Goal: Task Accomplishment & Management: Complete application form

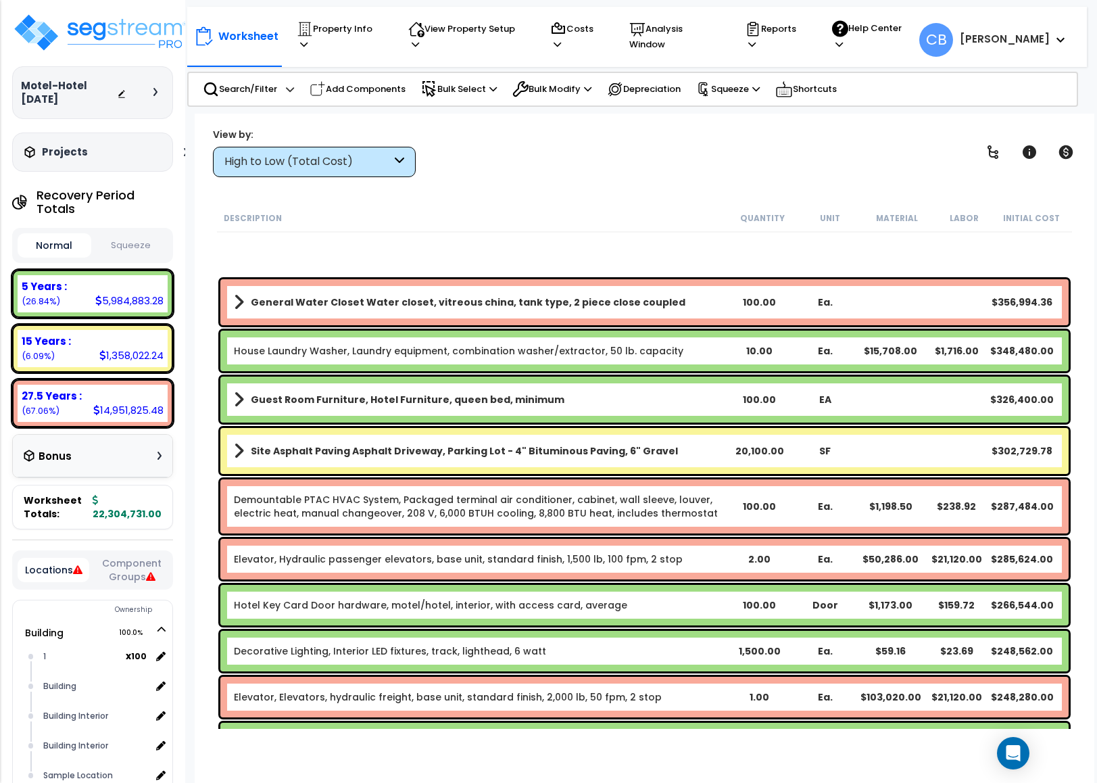
scroll to position [1116, 0]
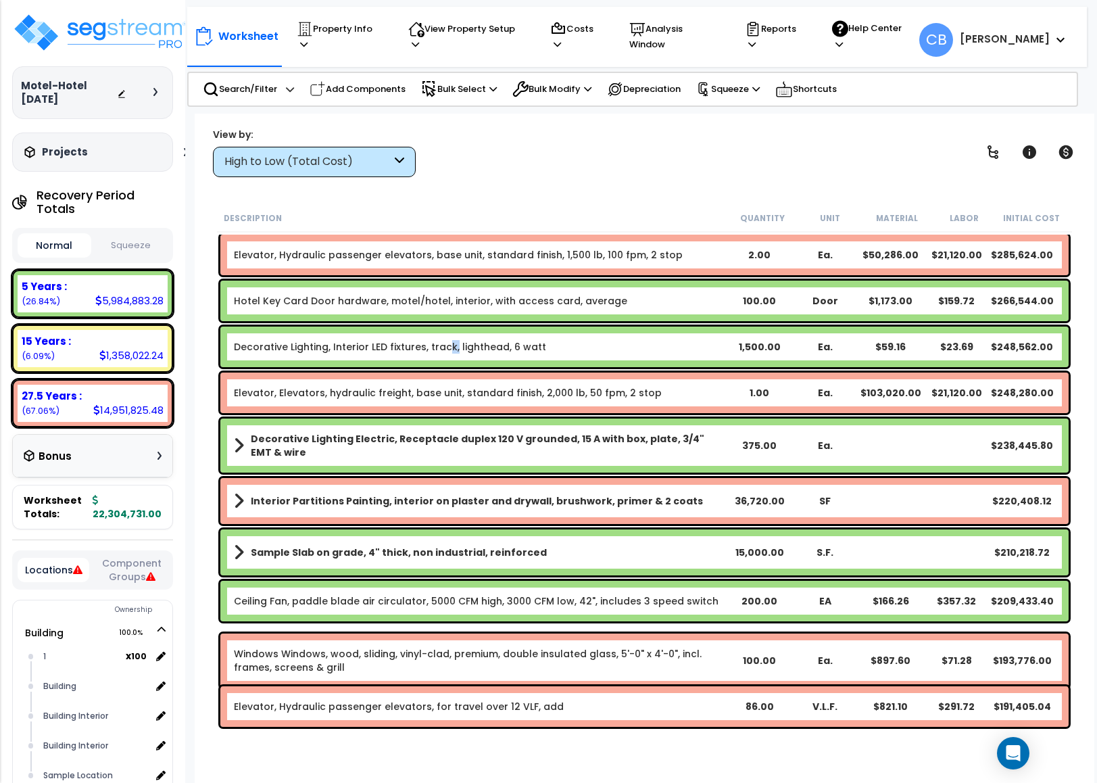
click at [448, 339] on div "Decorative Lighting, Interior LED fixtures, track, lighthead, 6 watt 1,500.00 E…" at bounding box center [644, 347] width 849 height 41
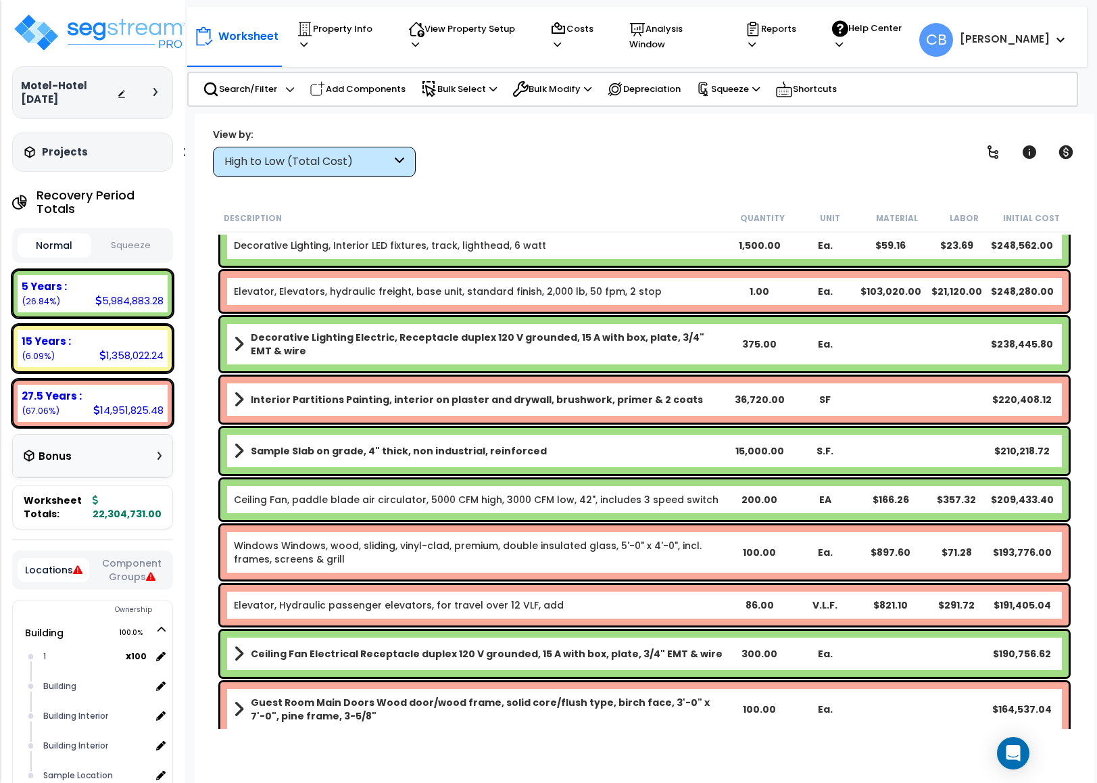
drag, startPoint x: 513, startPoint y: 335, endPoint x: 504, endPoint y: 345, distance: 13.4
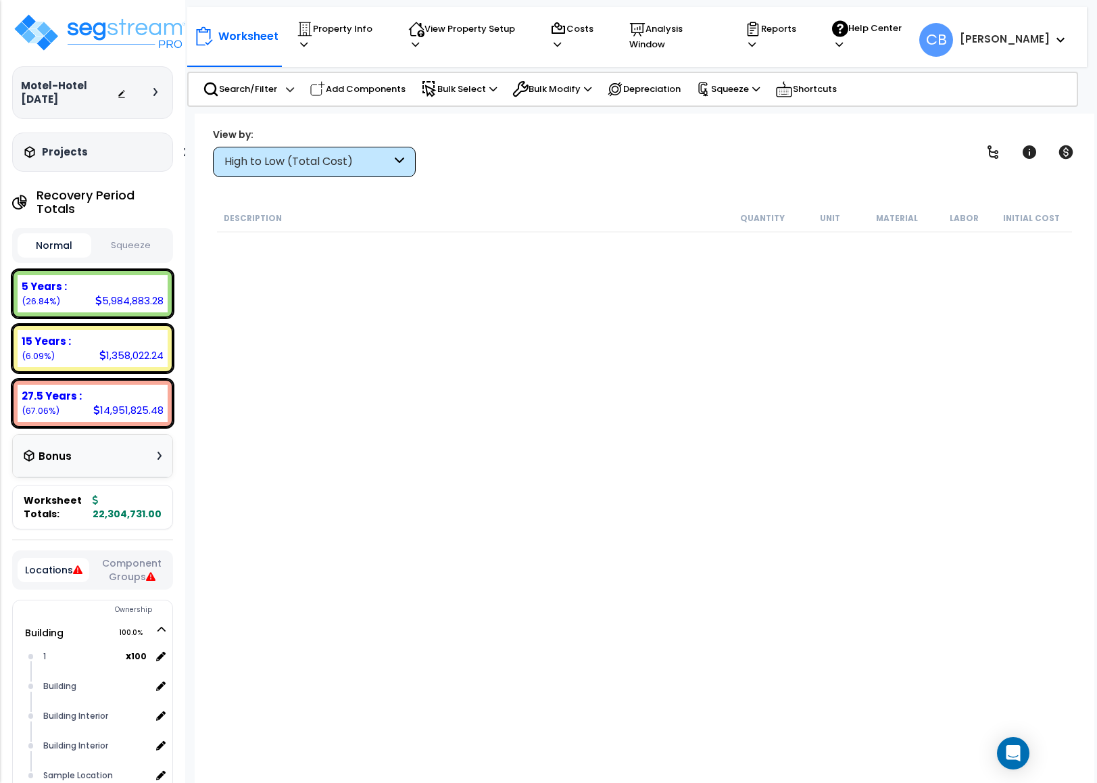
scroll to position [16409, 0]
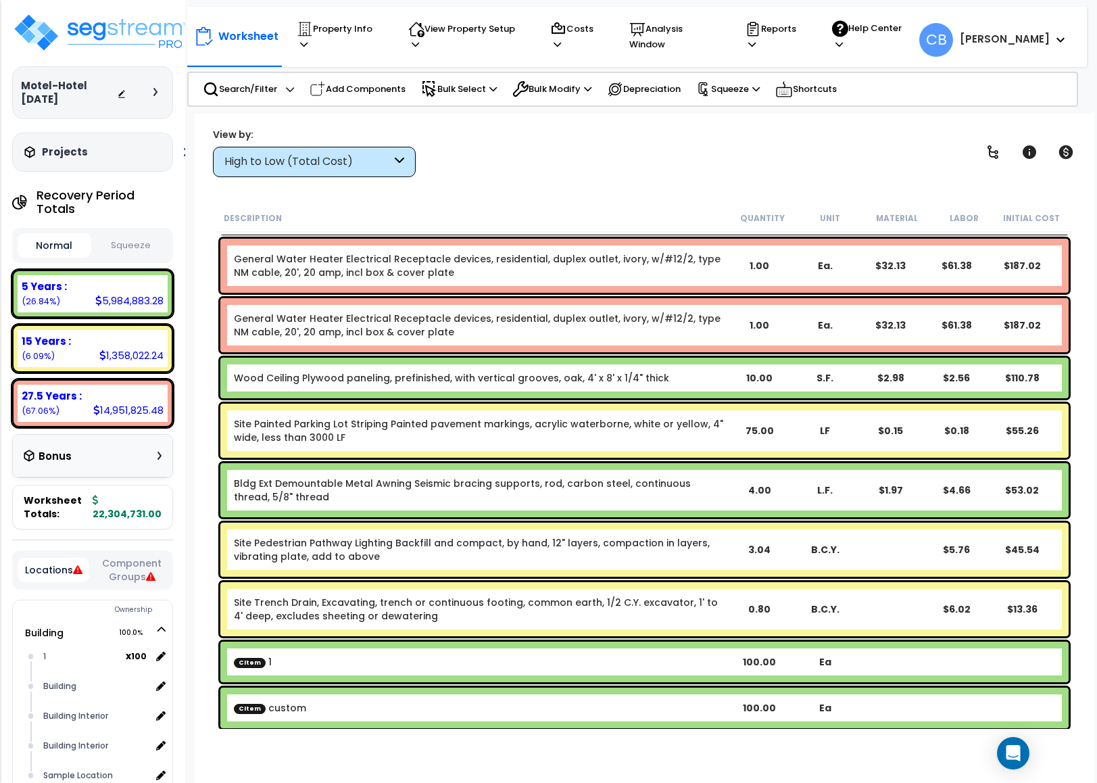
drag, startPoint x: 460, startPoint y: 564, endPoint x: 378, endPoint y: 617, distance: 97.9
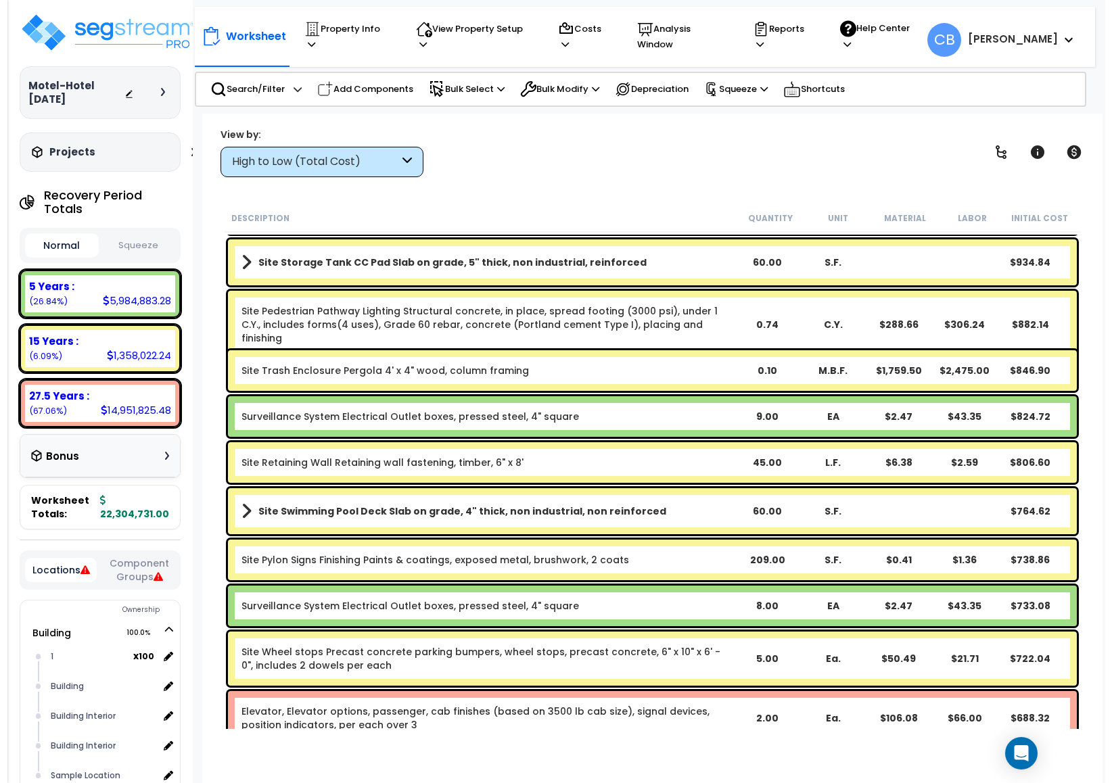
scroll to position [14947, 0]
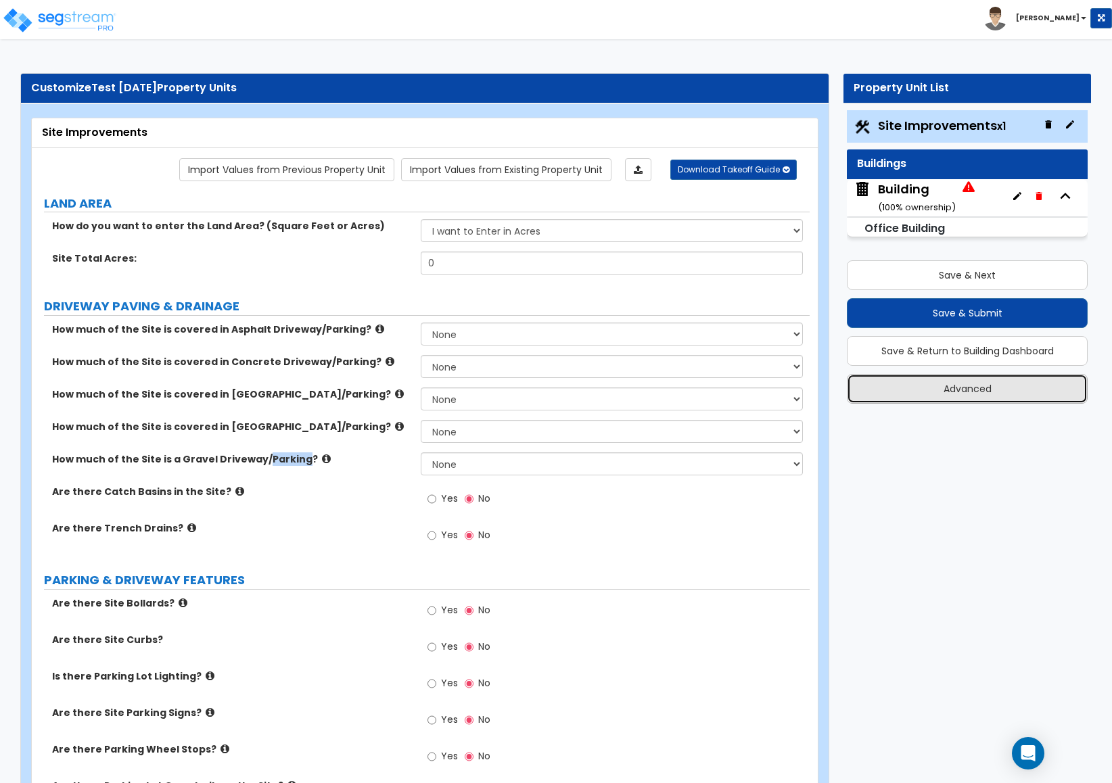
click at [903, 400] on button "Advanced" at bounding box center [967, 389] width 241 height 30
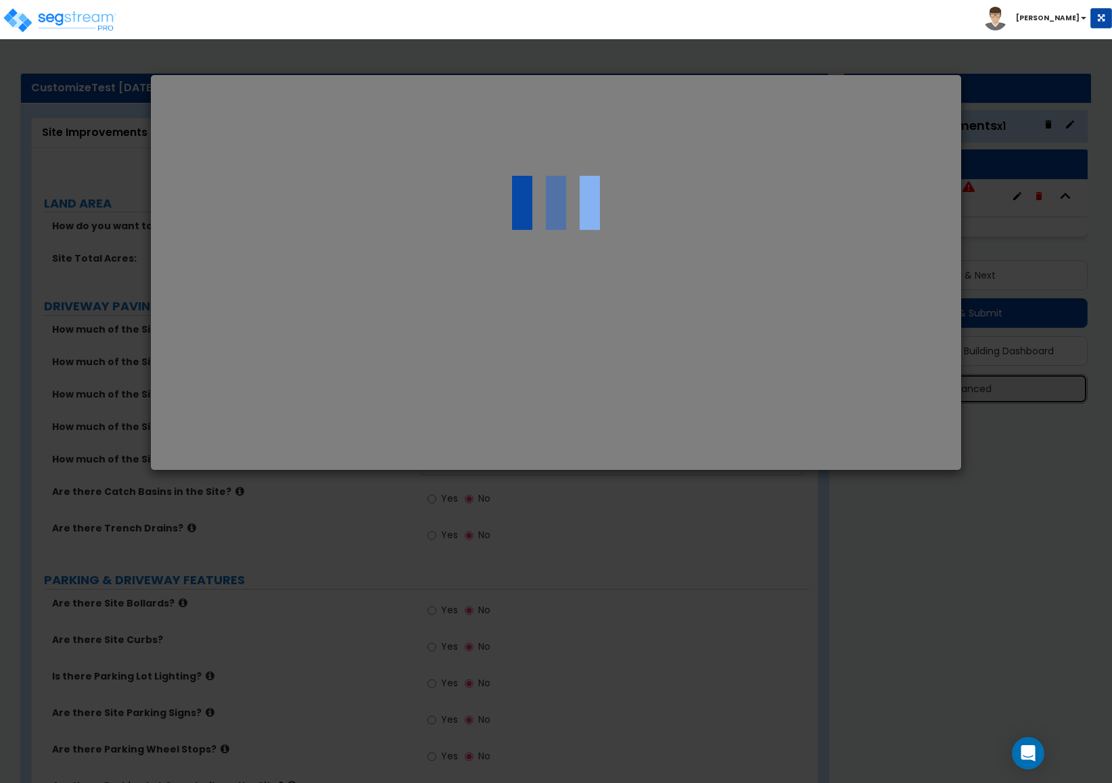
select select "CA"
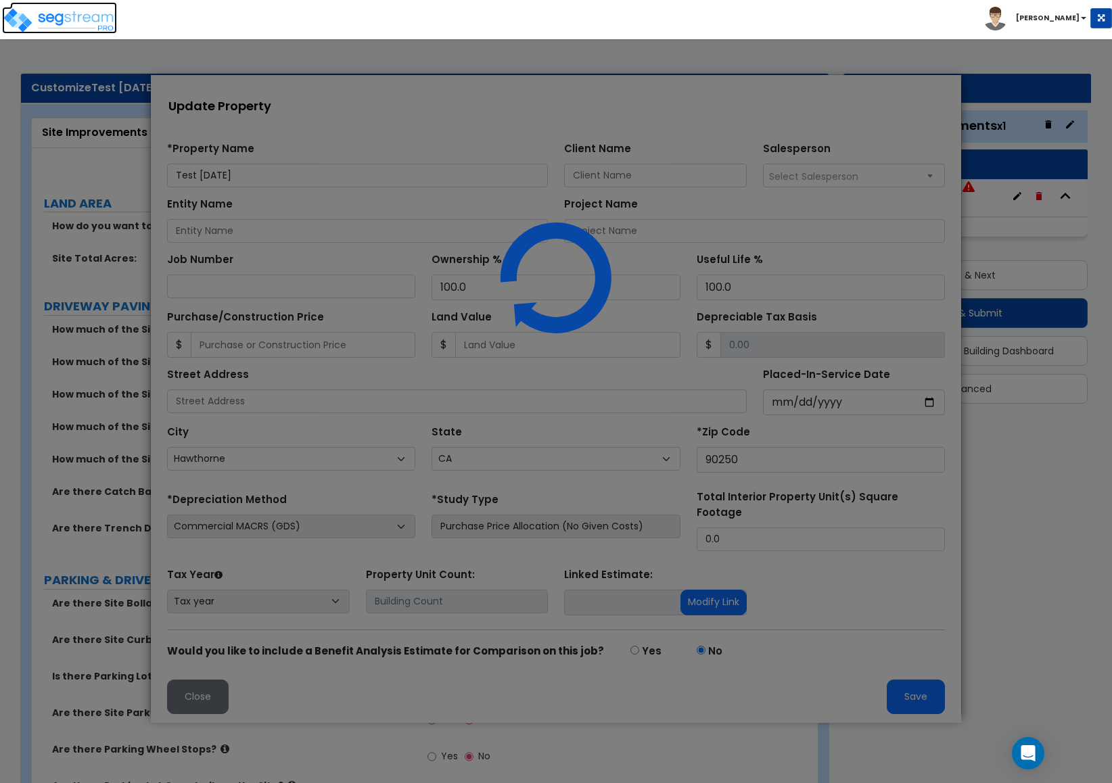
click at [49, 31] on img at bounding box center [59, 20] width 115 height 27
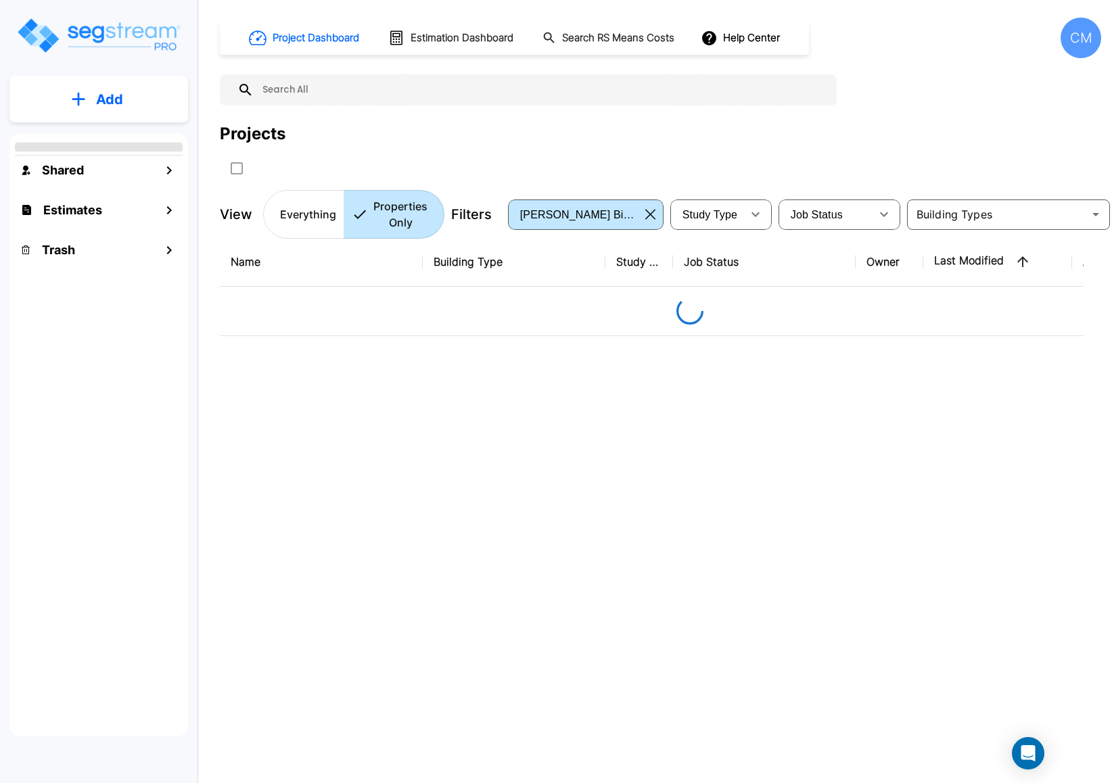
click at [88, 110] on button "Add" at bounding box center [98, 99] width 179 height 39
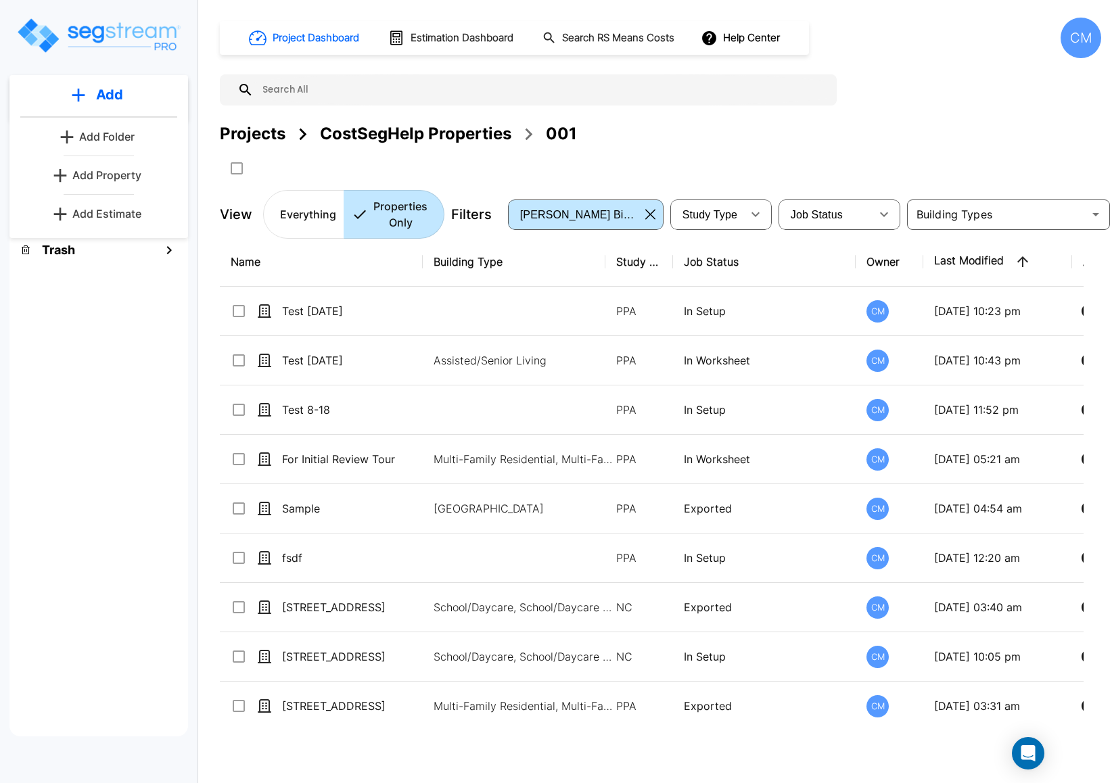
click at [114, 217] on p "Add Estimate" at bounding box center [106, 214] width 69 height 16
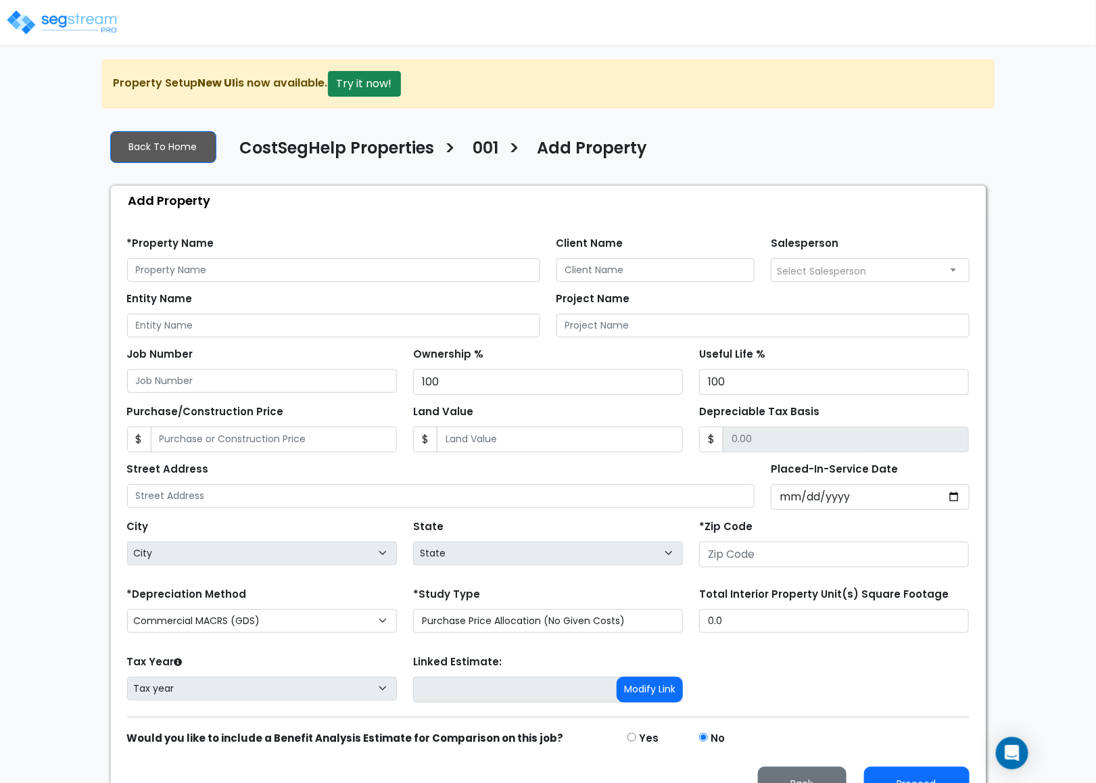
scroll to position [37, 0]
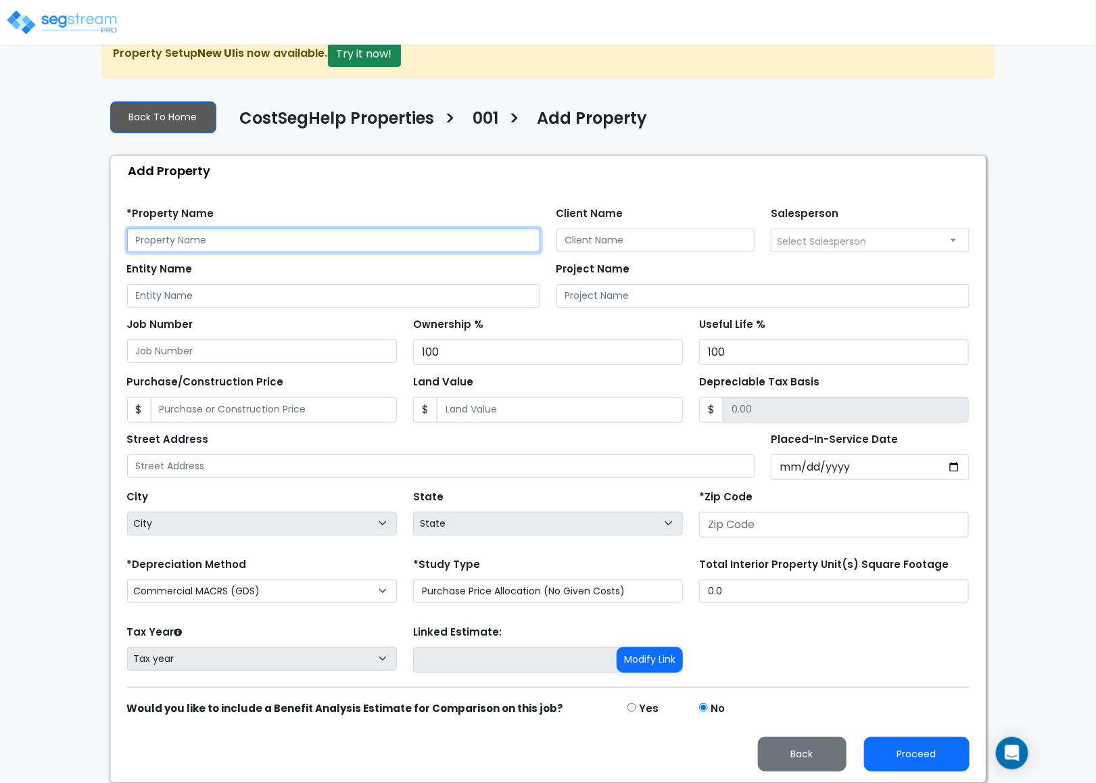
click at [268, 240] on input "text" at bounding box center [333, 241] width 413 height 24
type input "Test 08-30"
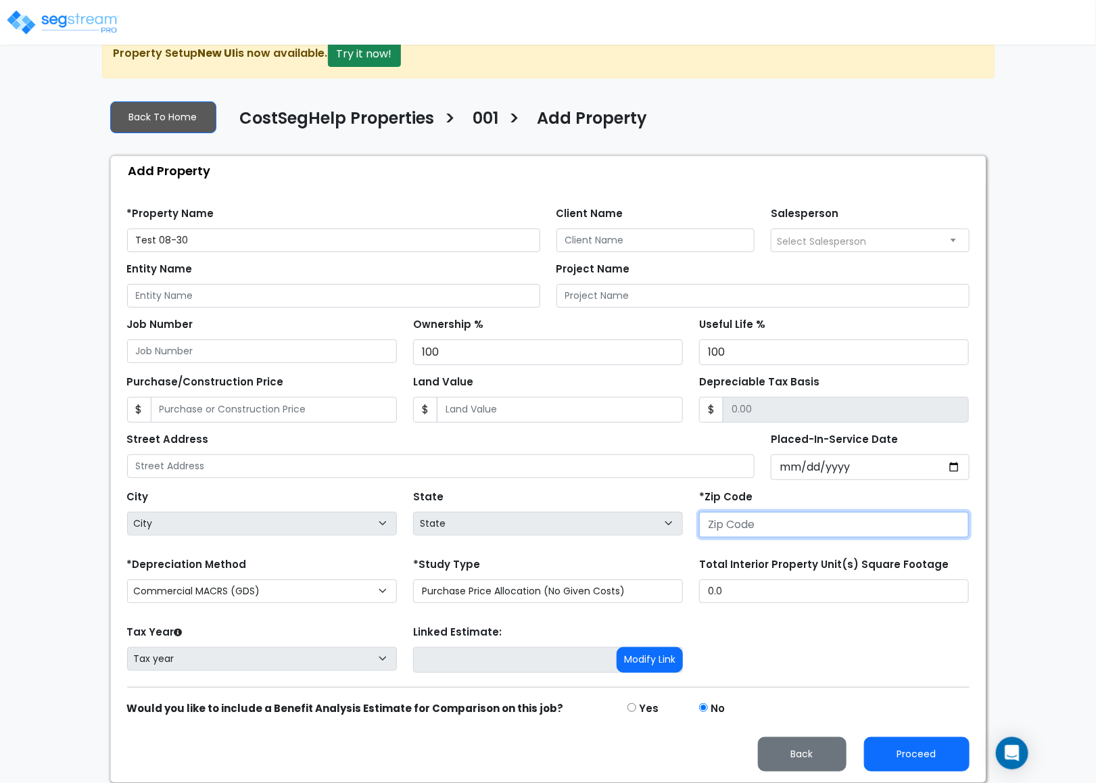
click at [765, 518] on input "number" at bounding box center [834, 525] width 270 height 26
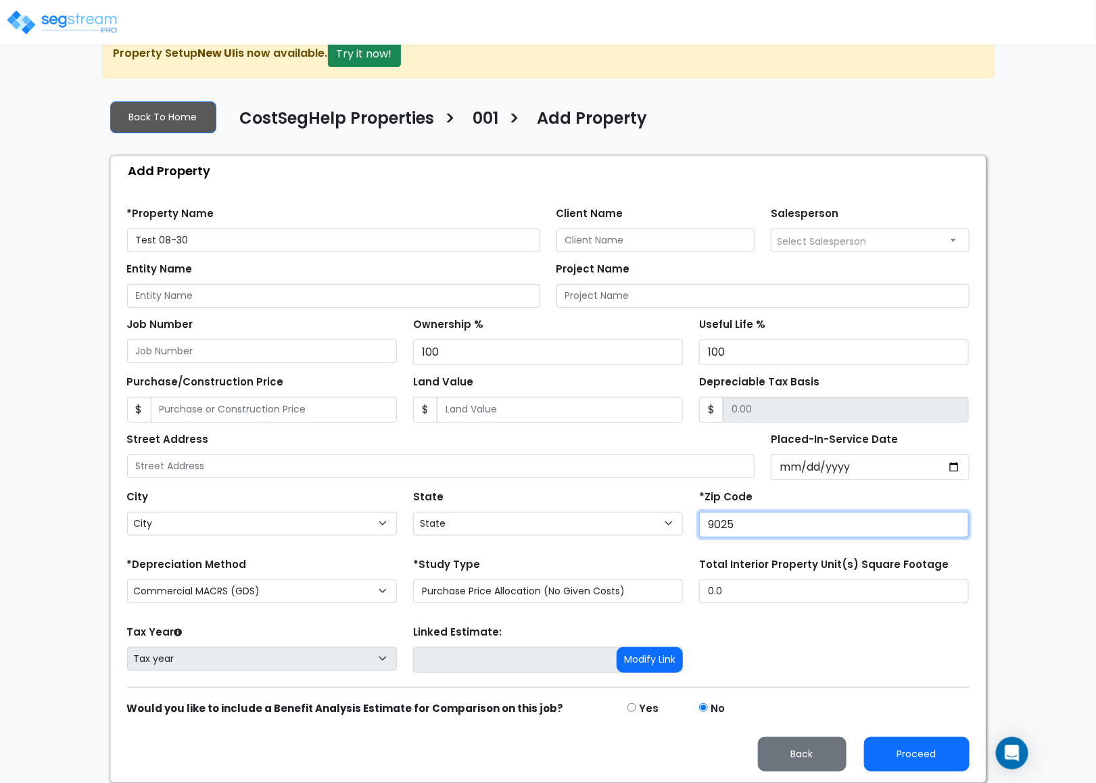
type input "90250"
select select "CA"
type input "90250"
click at [897, 771] on div "Find these errors below in the Property Setup: *Property Name Test 08-30 Client…" at bounding box center [548, 483] width 875 height 597
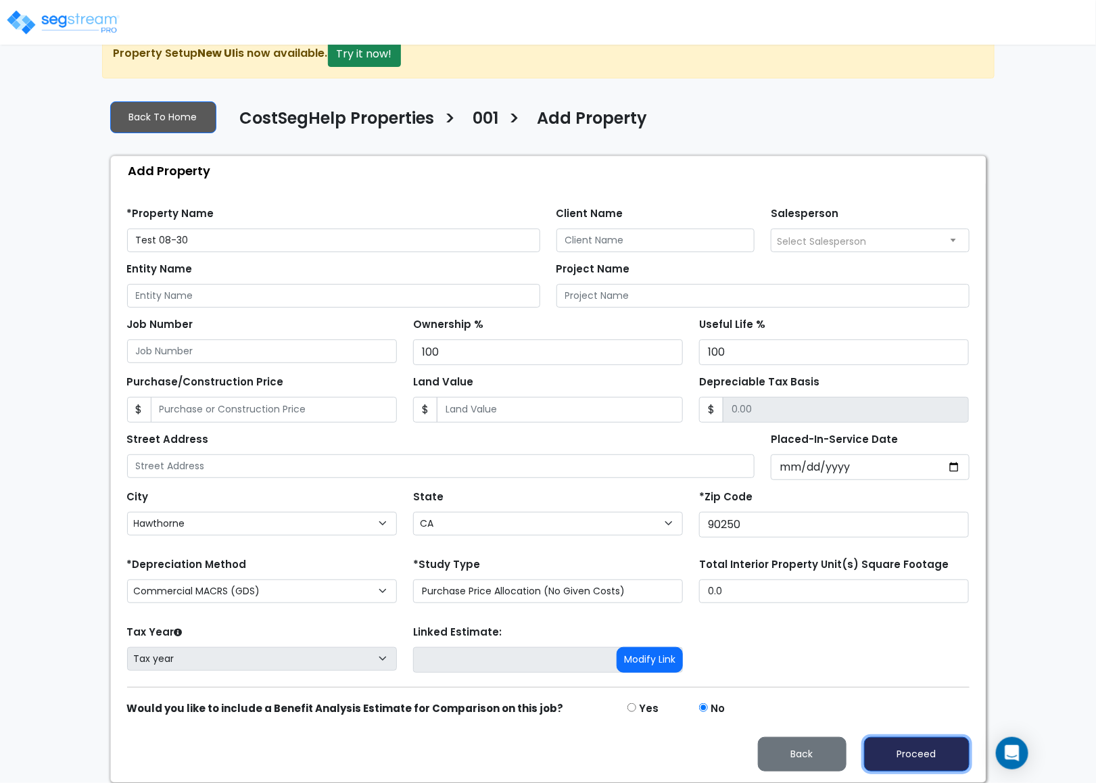
click at [875, 765] on button "Proceed" at bounding box center [916, 754] width 105 height 34
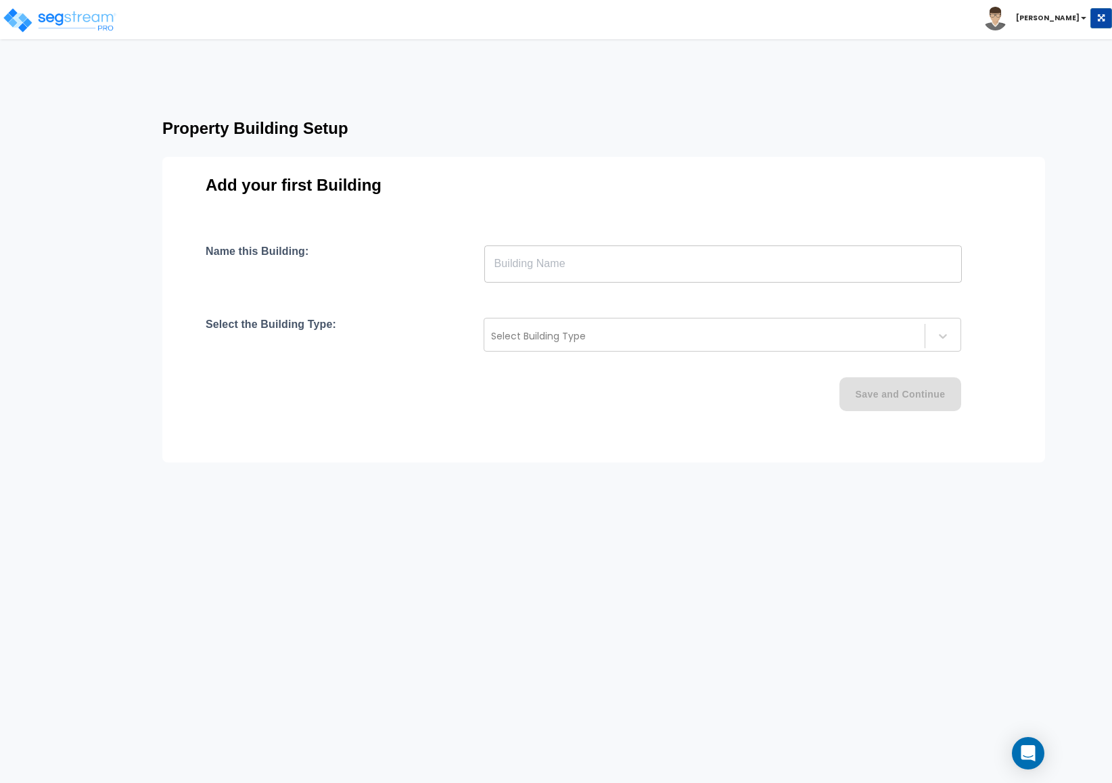
click at [533, 558] on html "Toggle navigation [PERSON_NAME] x" at bounding box center [556, 279] width 1112 height 558
click at [554, 254] on input "text" at bounding box center [722, 264] width 477 height 38
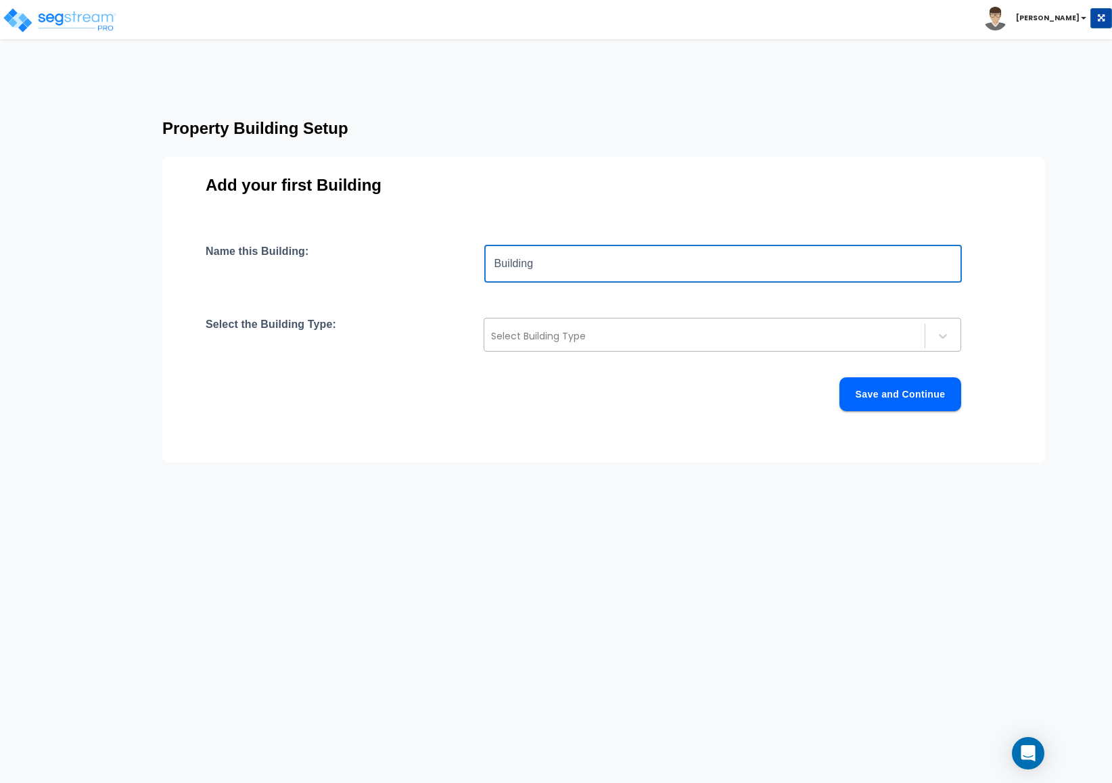
type input "Building"
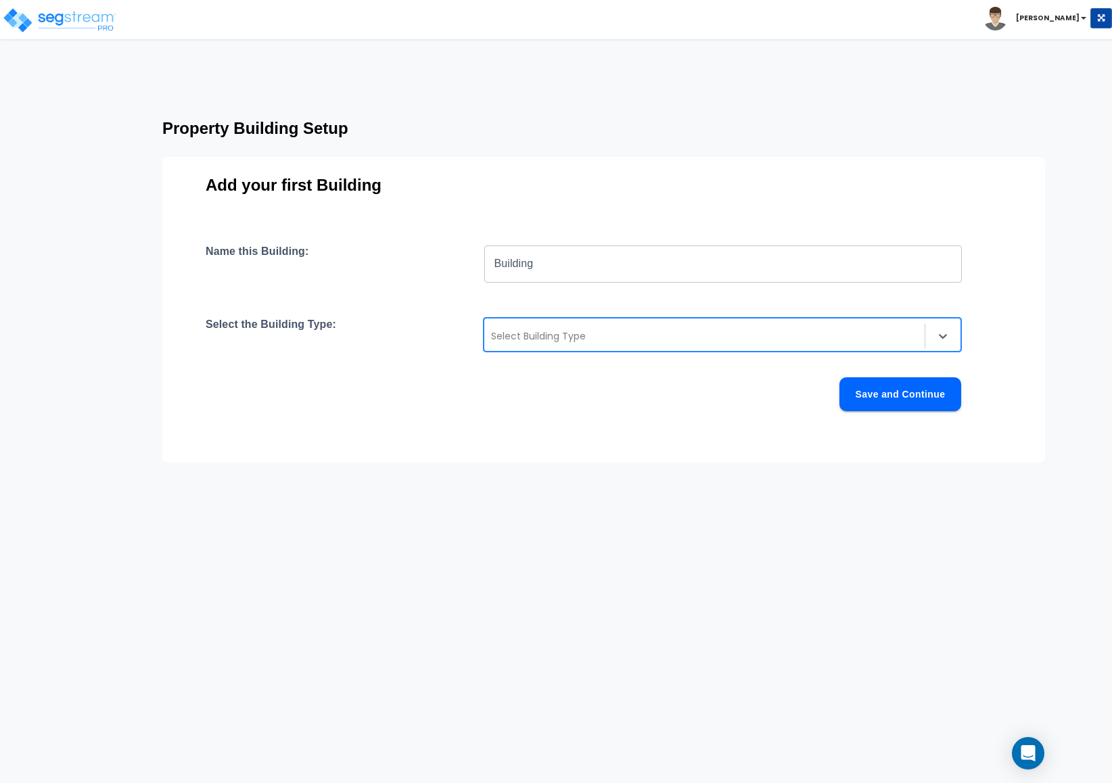
click at [540, 345] on div "Select Building Type" at bounding box center [704, 336] width 440 height 22
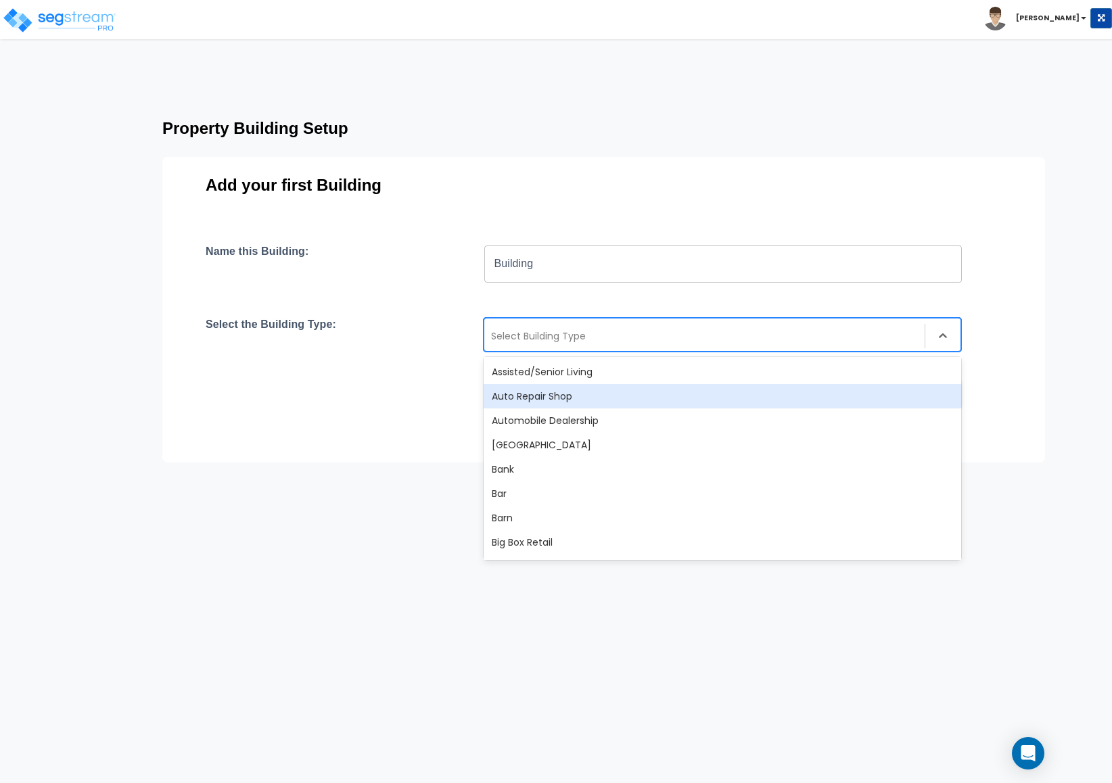
click at [542, 389] on div "Auto Repair Shop" at bounding box center [721, 396] width 477 height 24
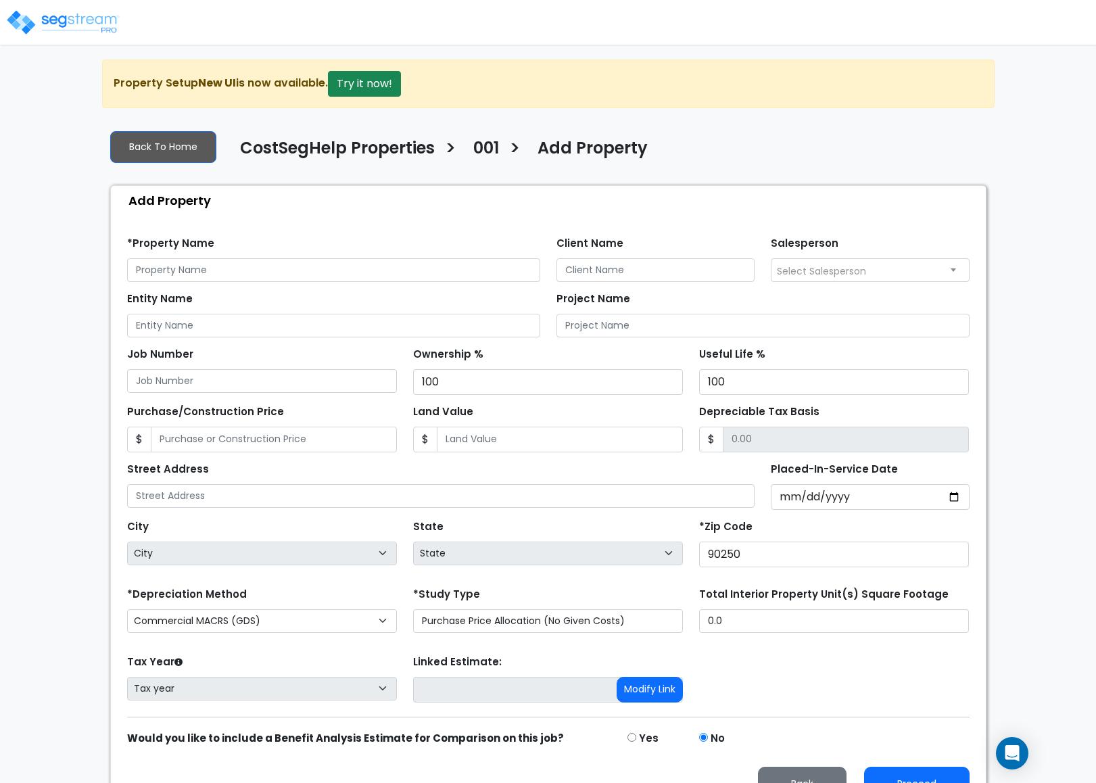
scroll to position [37, 0]
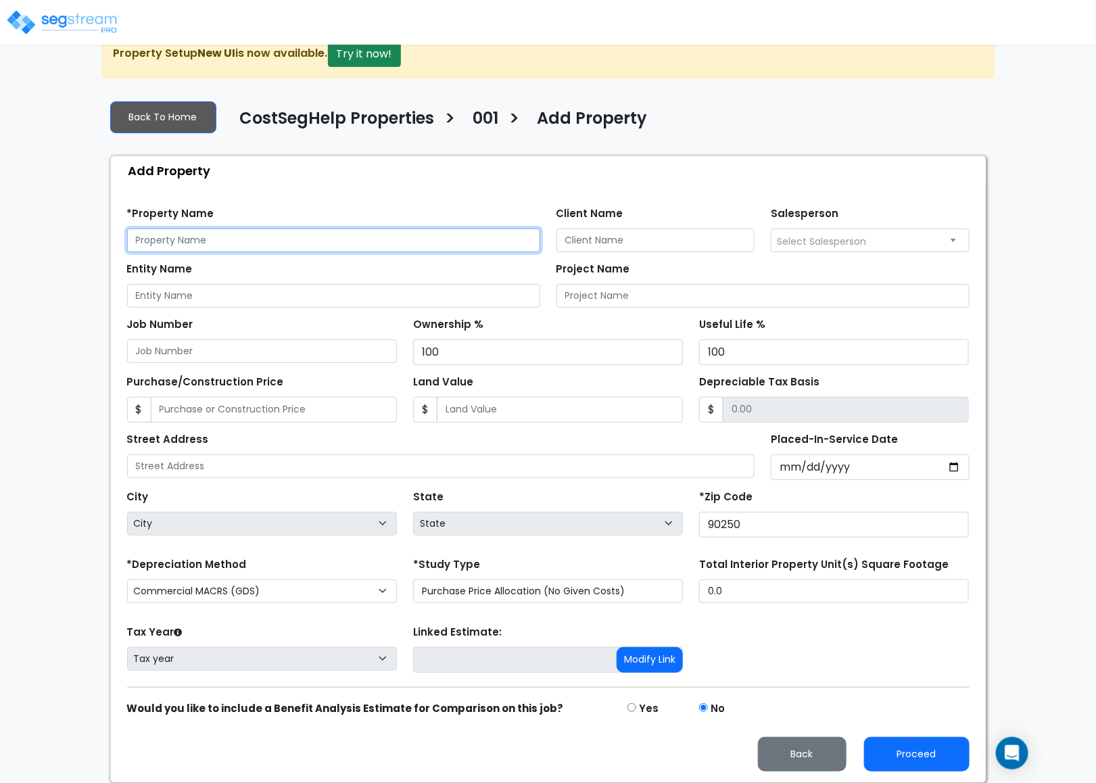
click at [193, 234] on input "text" at bounding box center [333, 241] width 413 height 24
type input "Test"
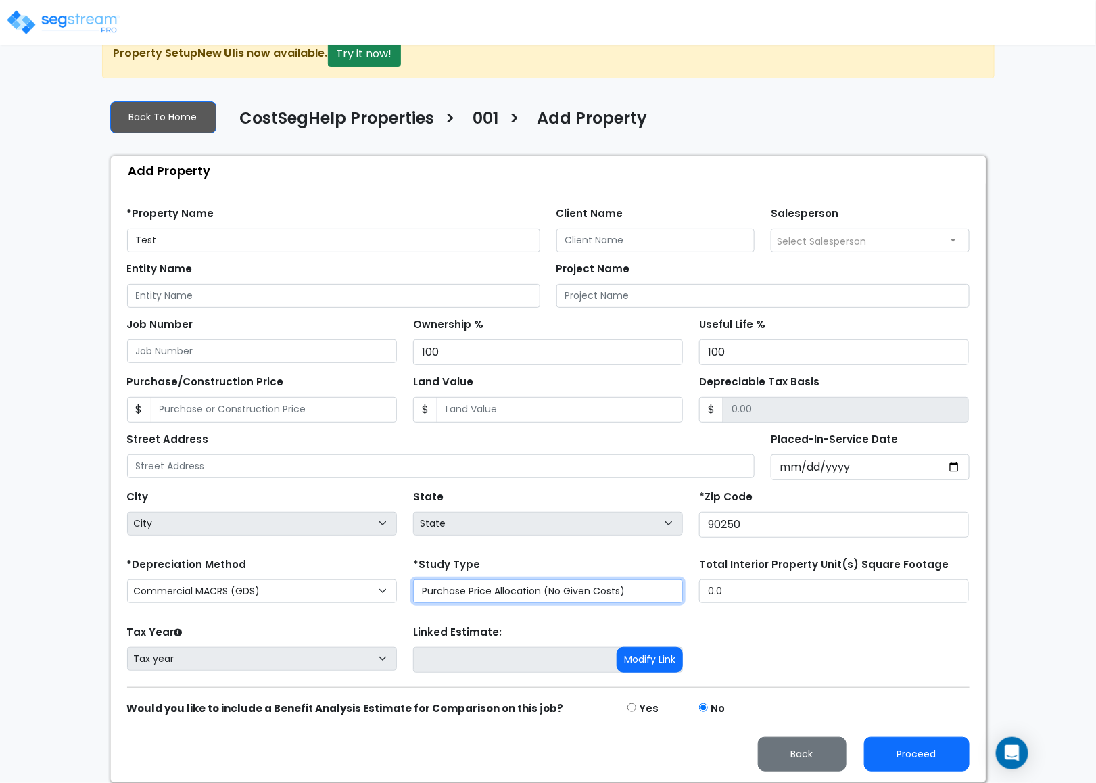
drag, startPoint x: 497, startPoint y: 592, endPoint x: 489, endPoint y: 599, distance: 10.6
click at [496, 592] on select "Purchase Price Allocation (No Given Costs) New Construction / Reno / TI's (Give…" at bounding box center [548, 591] width 270 height 24
select select "NEW"
click at [413, 579] on select "Purchase Price Allocation (No Given Costs) New Construction / Reno / TI's (Give…" at bounding box center [548, 591] width 270 height 24
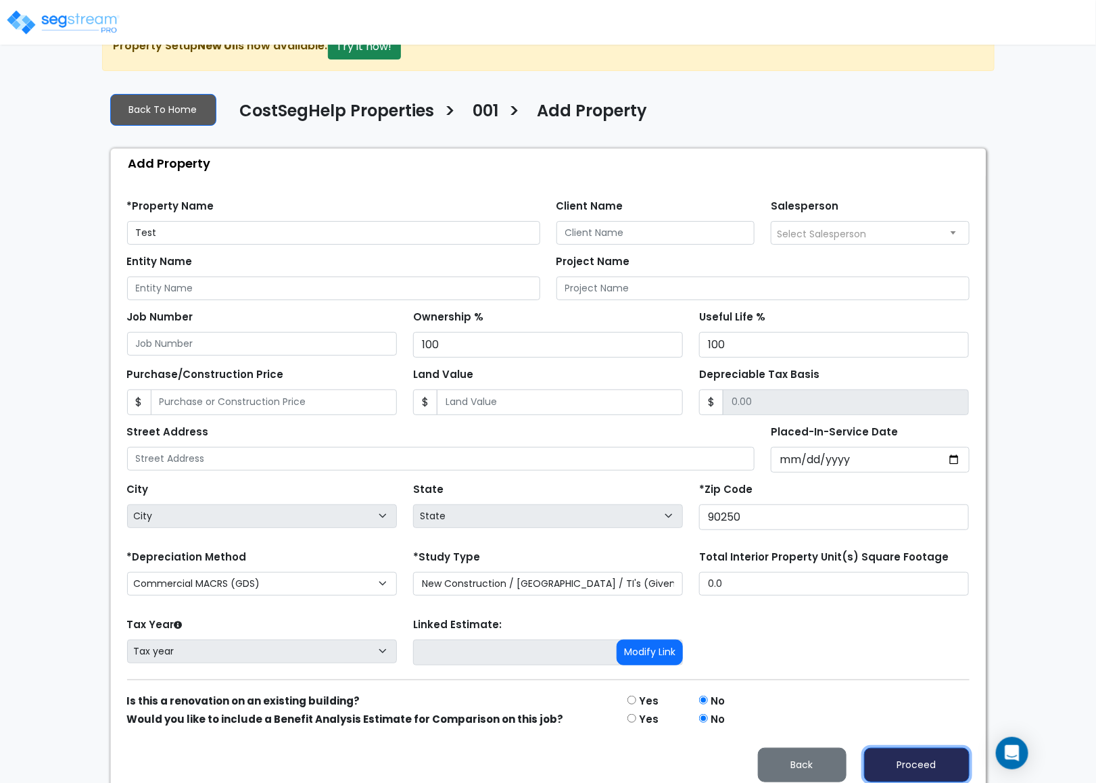
click at [891, 767] on button "Proceed" at bounding box center [916, 765] width 105 height 34
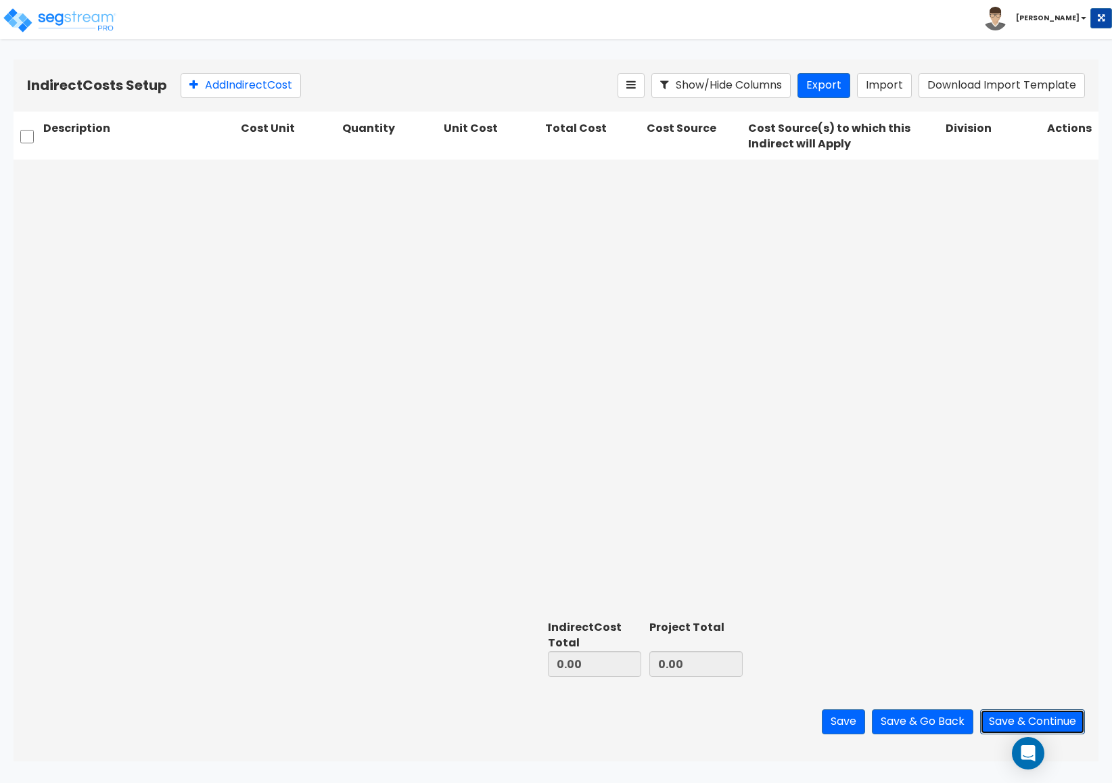
click at [1011, 720] on button "Save & Continue" at bounding box center [1032, 721] width 105 height 25
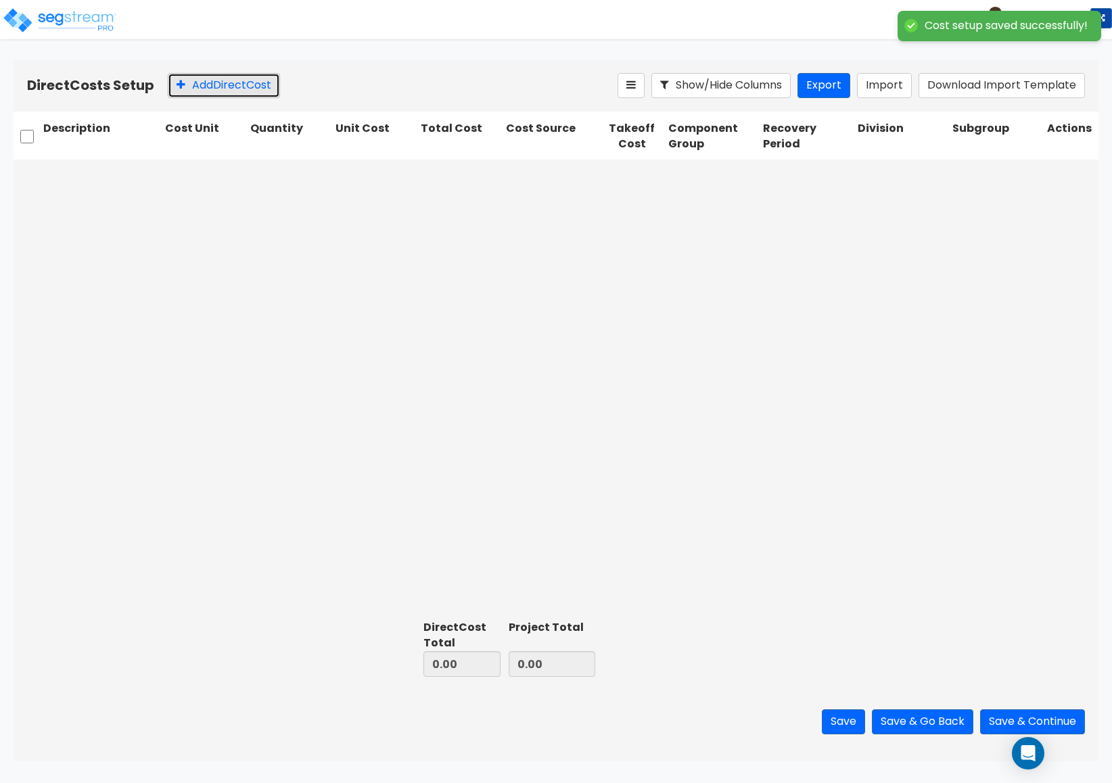
click at [234, 88] on button "Add Direct Cost" at bounding box center [224, 85] width 112 height 25
type input "10,000.00"
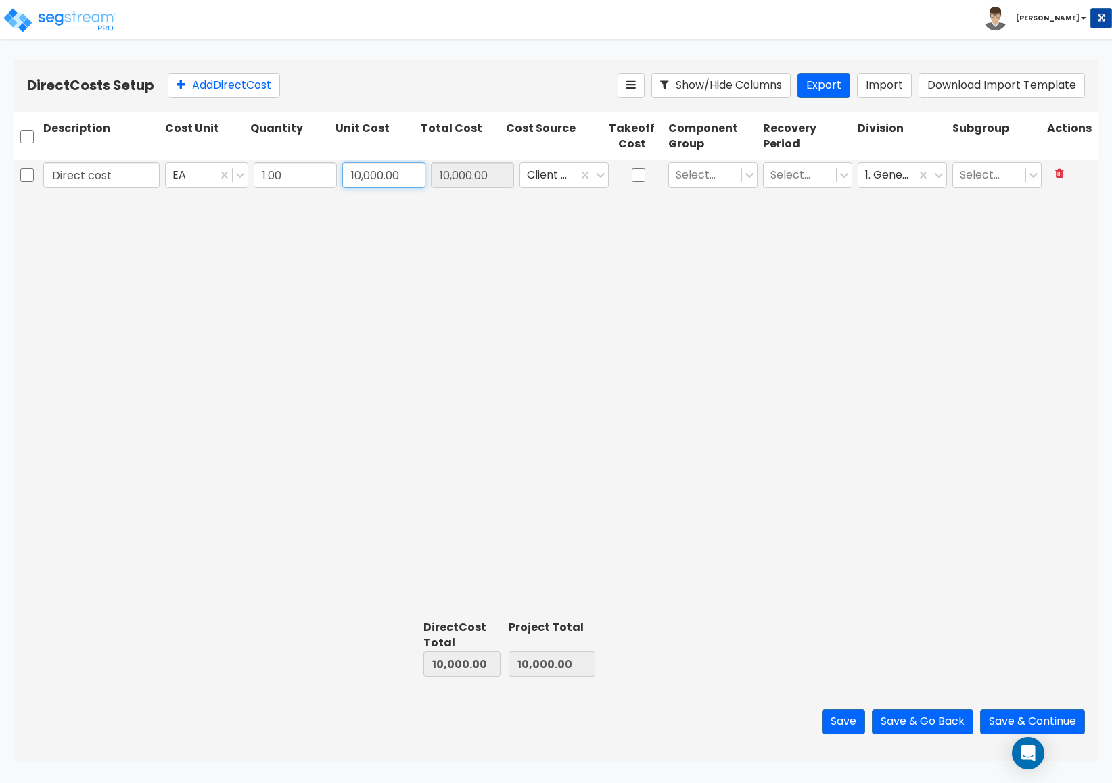
click at [343, 172] on input "10,000.00" at bounding box center [383, 175] width 83 height 26
click at [349, 179] on input "10,000.00" at bounding box center [383, 175] width 83 height 26
type input "10,000.00"
click at [925, 719] on button "Save & Go Back" at bounding box center [922, 721] width 101 height 25
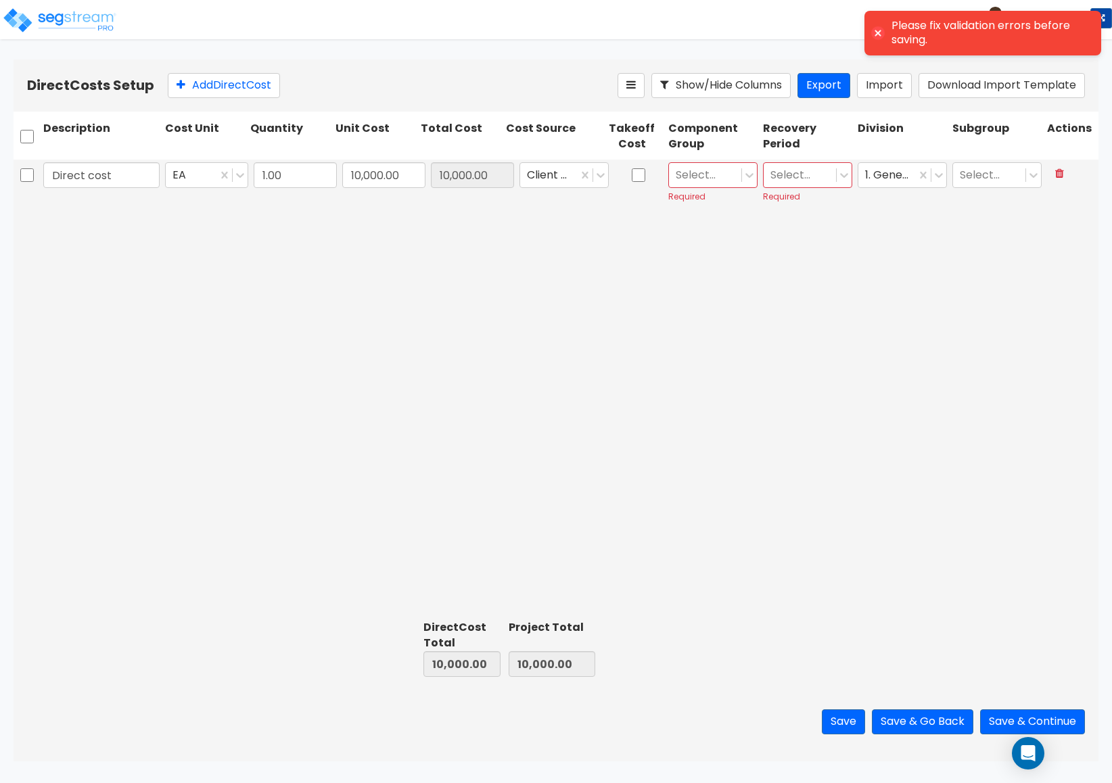
click at [709, 179] on div at bounding box center [704, 175] width 59 height 18
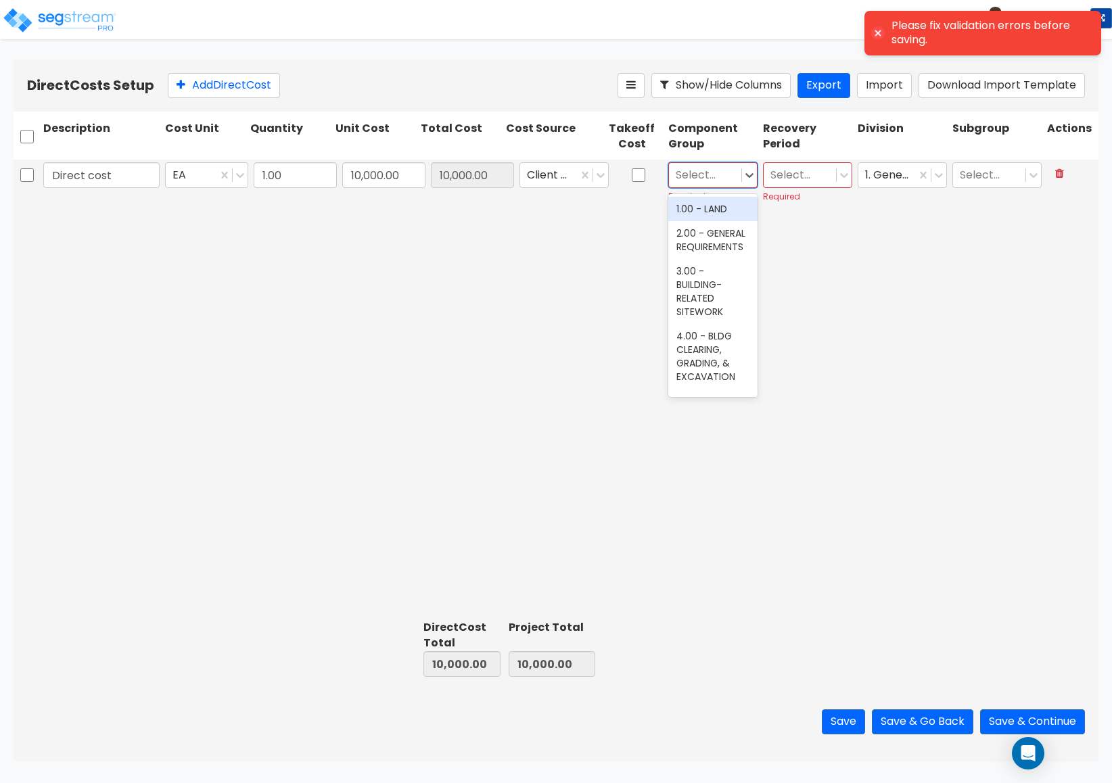
drag, startPoint x: 181, startPoint y: 216, endPoint x: 287, endPoint y: 179, distance: 111.8
click at [179, 215] on div "Direct cost EA 1.00 10,000.00 10,000.00 Client Cost 555 results available. Use …" at bounding box center [556, 388] width 1085 height 456
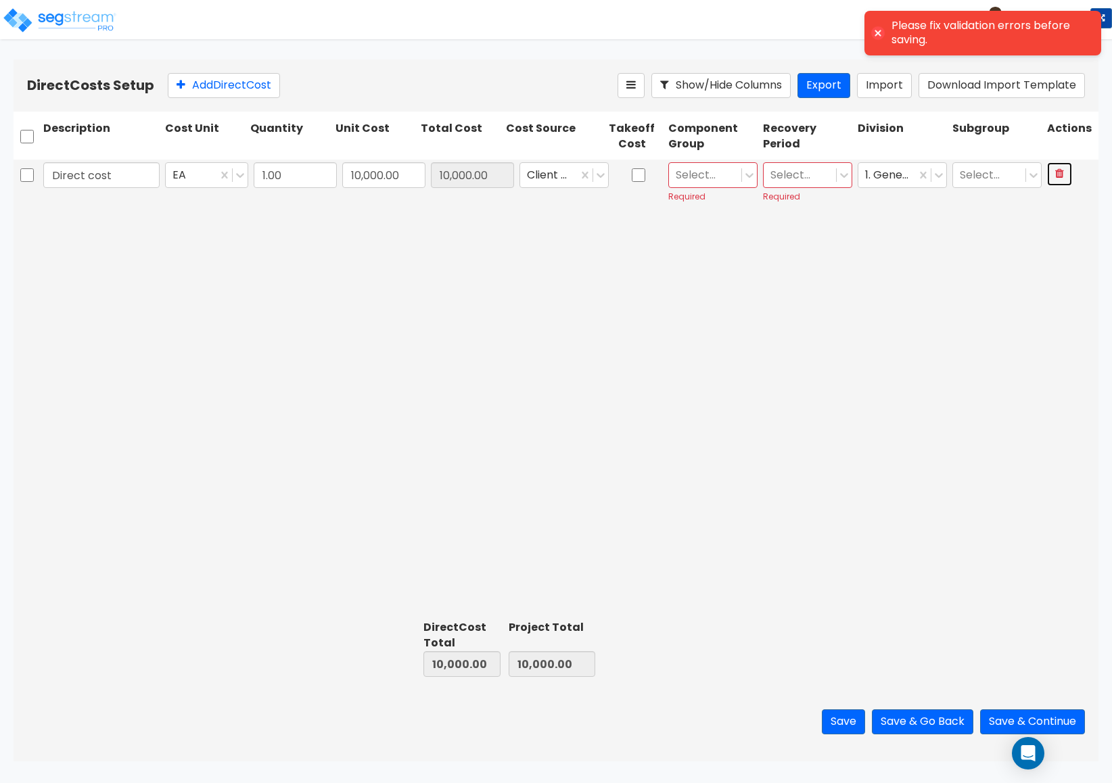
click at [1063, 175] on button at bounding box center [1059, 174] width 25 height 24
type input "0.00"
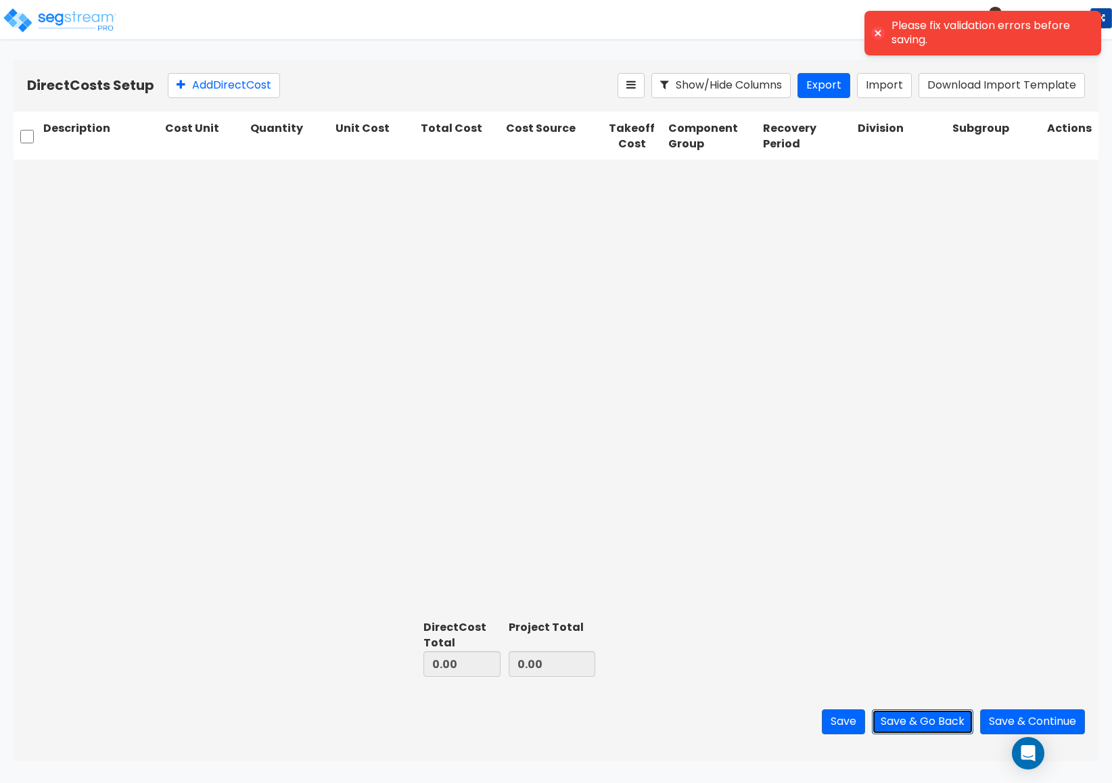
click at [927, 714] on button "Save & Go Back" at bounding box center [922, 721] width 101 height 25
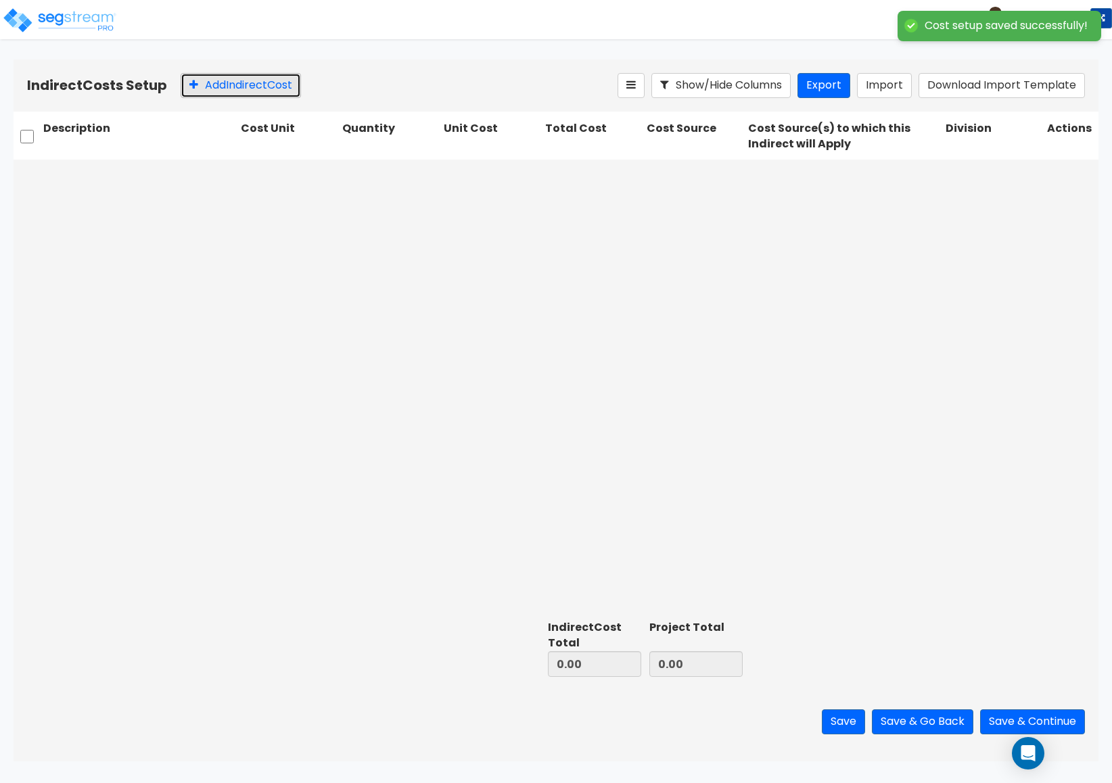
click at [234, 86] on button "Add Indirect Cost" at bounding box center [241, 85] width 120 height 25
type input "10,000.00"
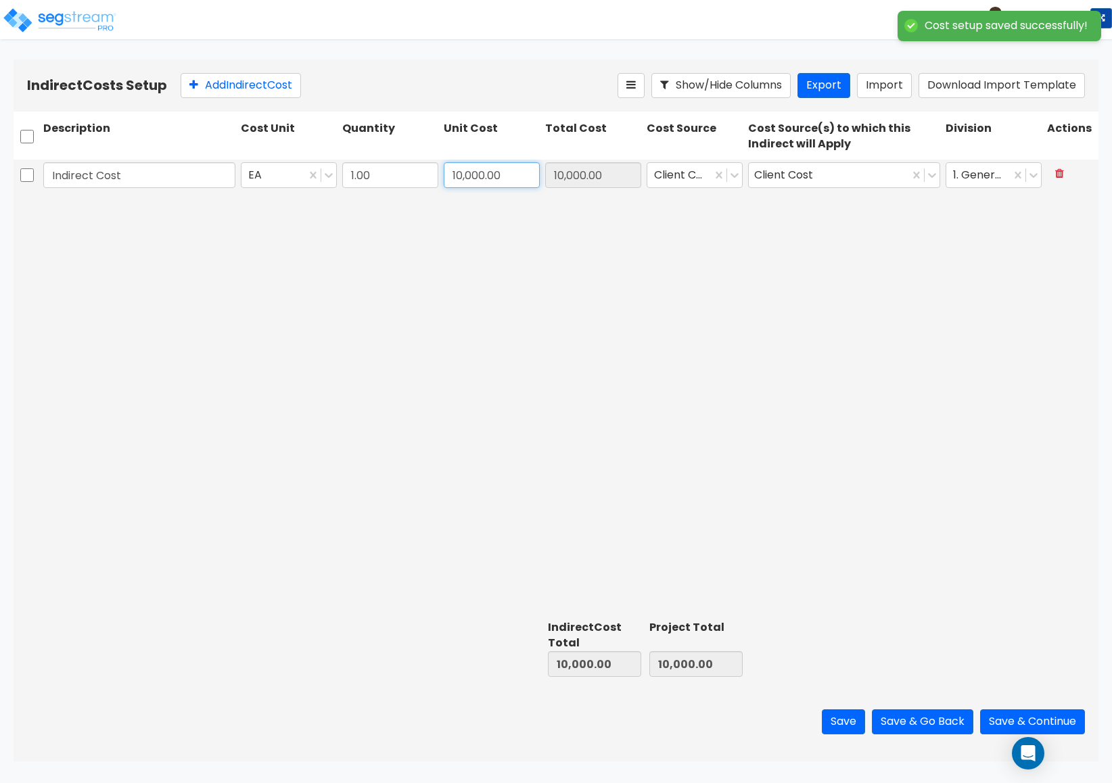
click at [452, 179] on input "10,000.00" at bounding box center [492, 175] width 96 height 26
click at [455, 175] on input "10,000.00" at bounding box center [492, 175] width 96 height 26
type input "10,000.00"
